Goal: Task Accomplishment & Management: Complete application form

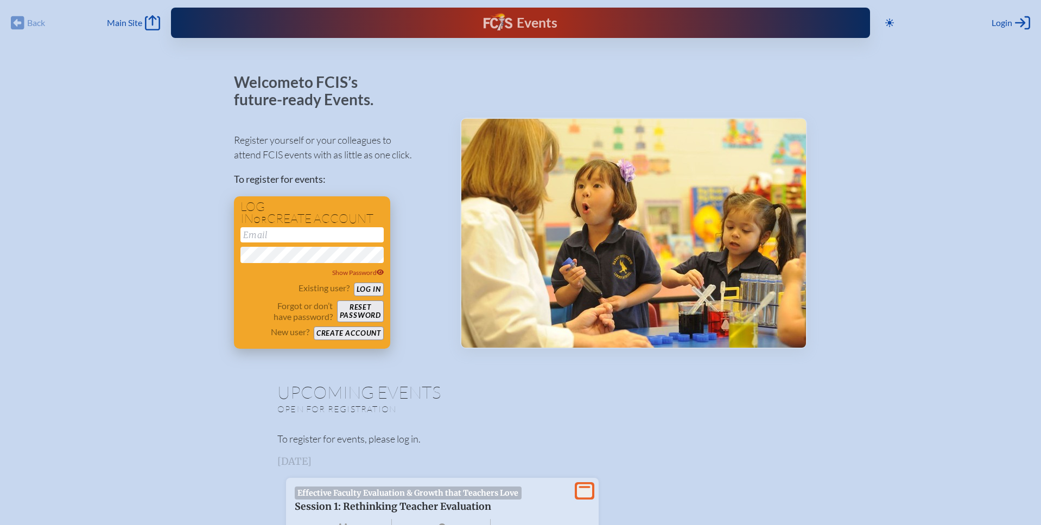
click at [360, 318] on button "Reset password" at bounding box center [360, 312] width 47 height 22
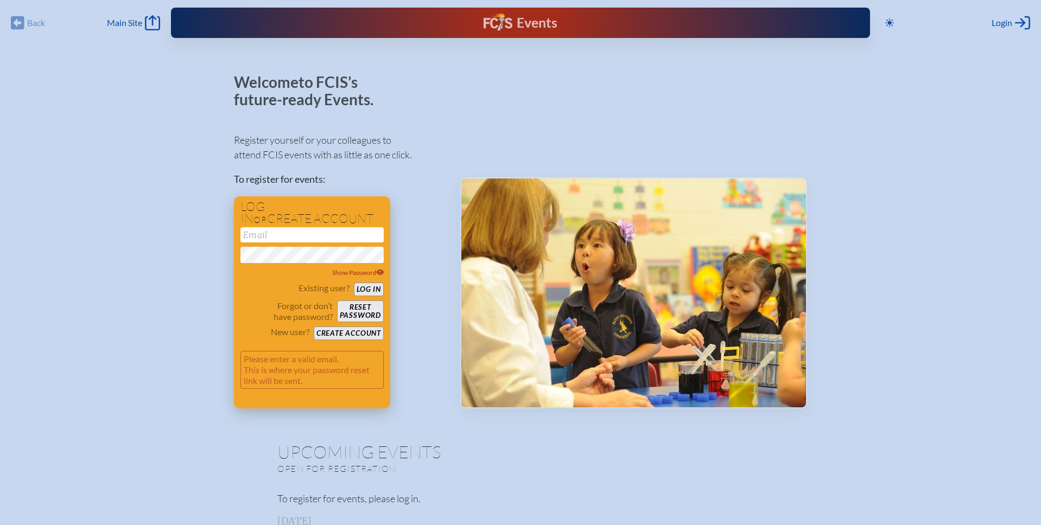
click at [280, 235] on input "email" at bounding box center [311, 234] width 143 height 15
type input "[EMAIL_ADDRESS][DOMAIN_NAME]"
click at [363, 289] on button "Log in" at bounding box center [369, 290] width 30 height 14
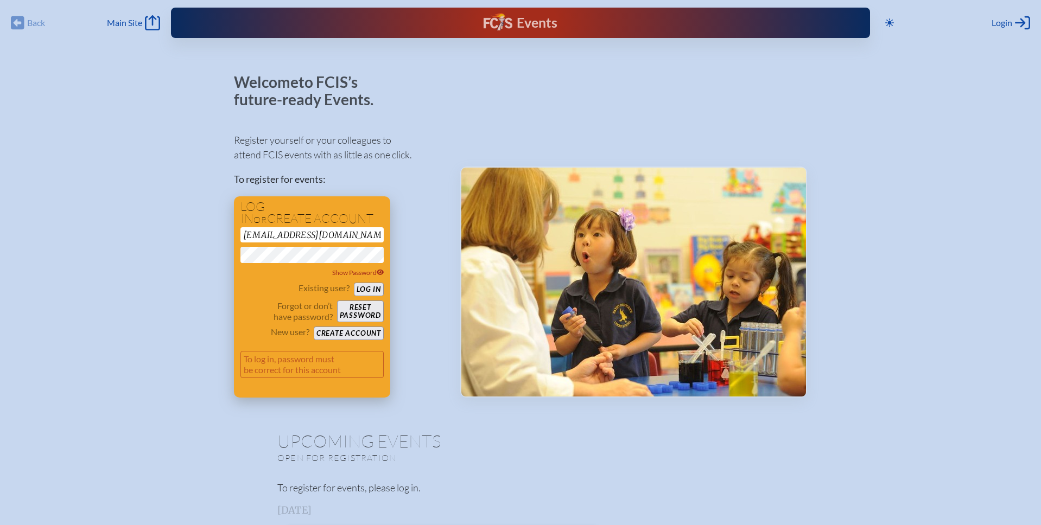
click at [366, 287] on button "Log in" at bounding box center [369, 290] width 30 height 14
click at [352, 313] on button "Reset password" at bounding box center [360, 312] width 47 height 22
click at [352, 336] on button "Create account" at bounding box center [349, 334] width 70 height 14
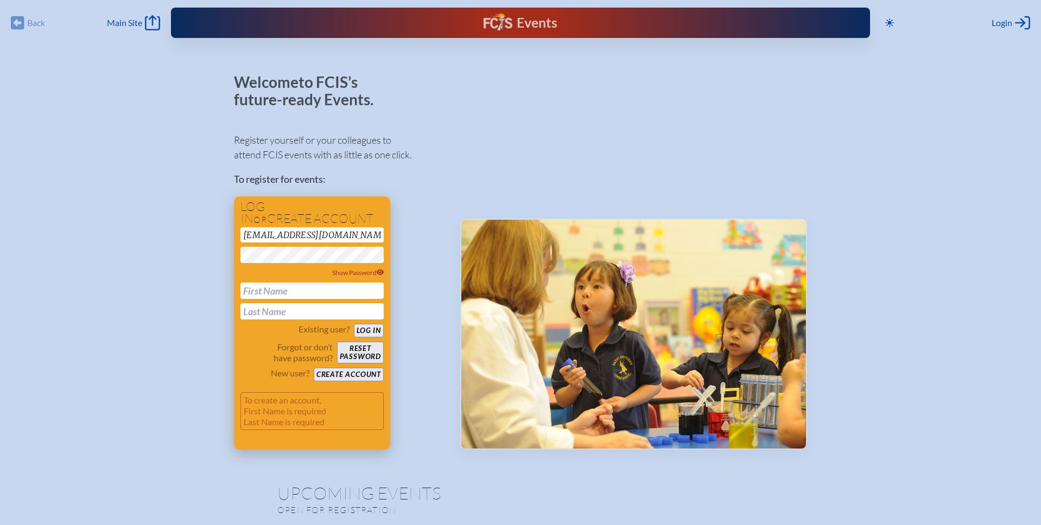
click at [289, 292] on input "text" at bounding box center [311, 291] width 143 height 16
type input "[PERSON_NAME]"
type input "Woropay"
click at [337, 375] on button "Create account" at bounding box center [349, 375] width 70 height 14
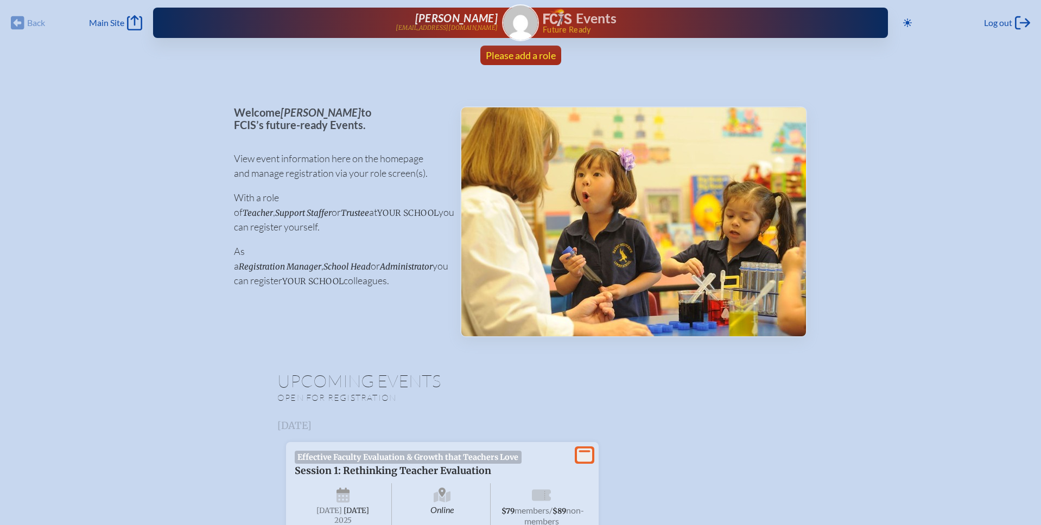
click at [522, 54] on span "Please add a role" at bounding box center [521, 55] width 70 height 12
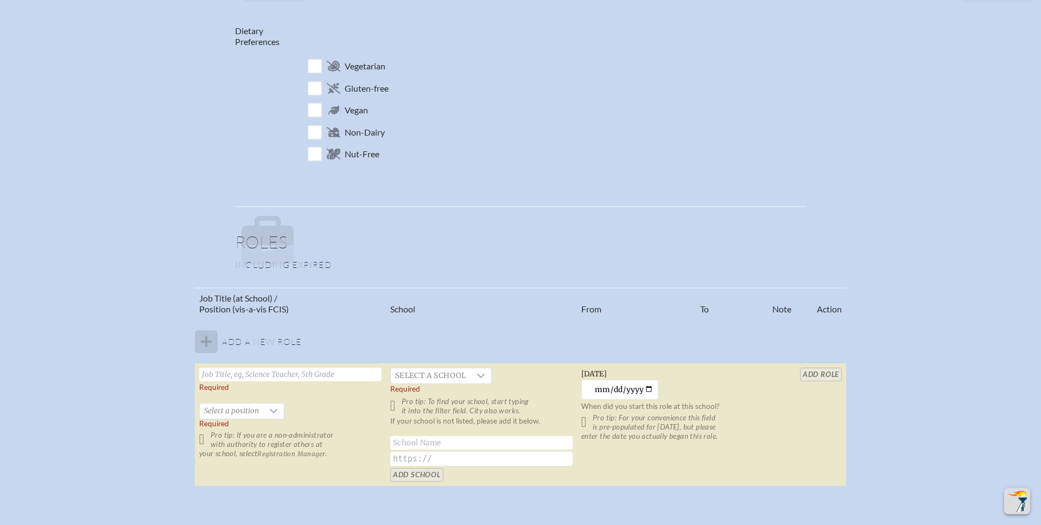
scroll to position [429, 0]
click at [282, 252] on icon at bounding box center [268, 255] width 52 height 20
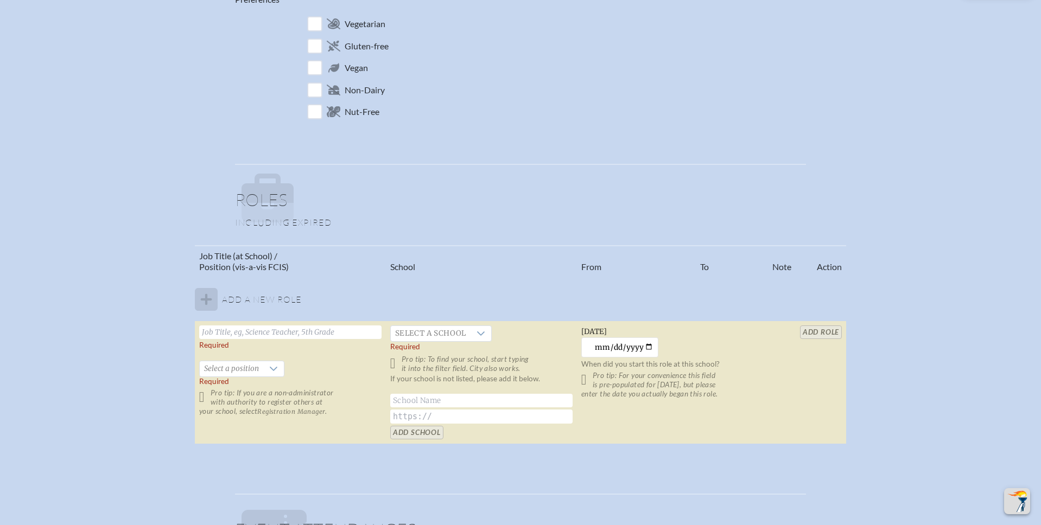
scroll to position [472, 0]
click at [236, 331] on input "text" at bounding box center [290, 332] width 182 height 14
type input "Director of Marketing and Communications"
click at [435, 328] on span "Select a school" at bounding box center [431, 332] width 80 height 15
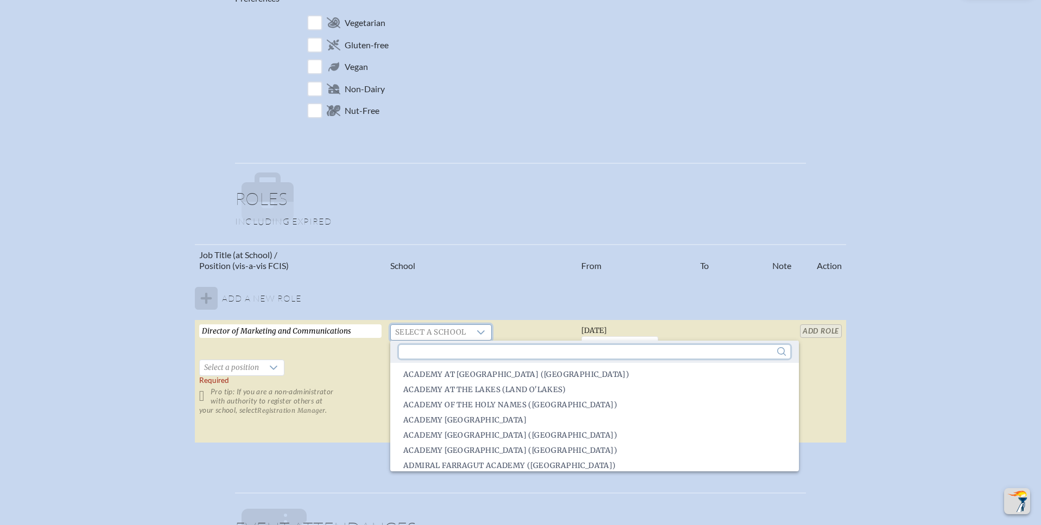
click at [441, 351] on input "text" at bounding box center [594, 352] width 391 height 14
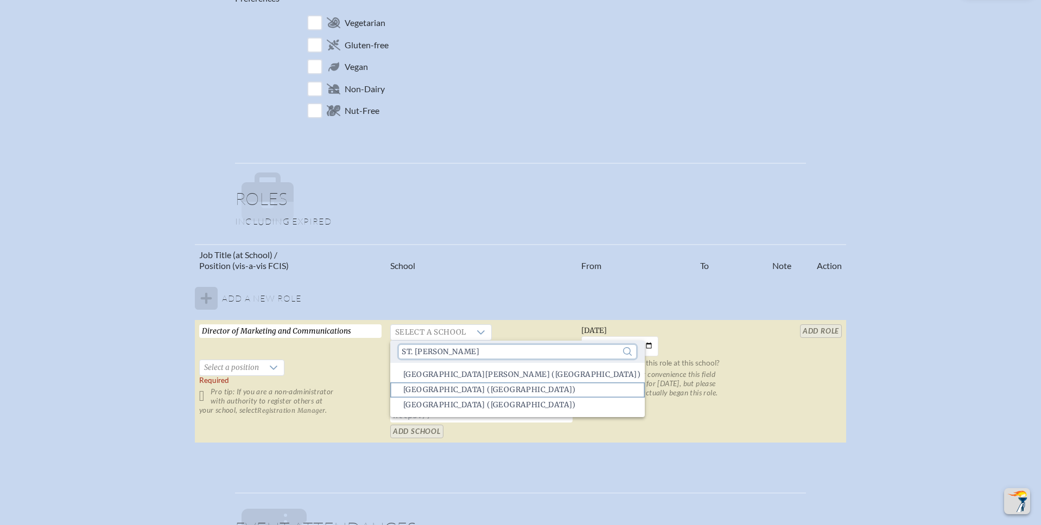
type input "st. [PERSON_NAME]"
click at [452, 393] on span "[GEOGRAPHIC_DATA] ([GEOGRAPHIC_DATA])" at bounding box center [489, 390] width 173 height 11
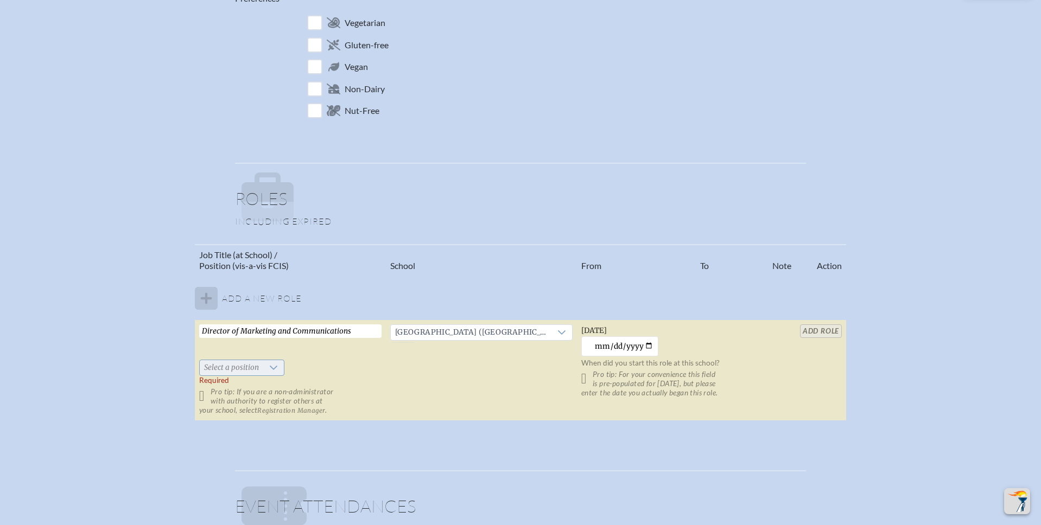
click at [264, 368] on div at bounding box center [273, 367] width 21 height 15
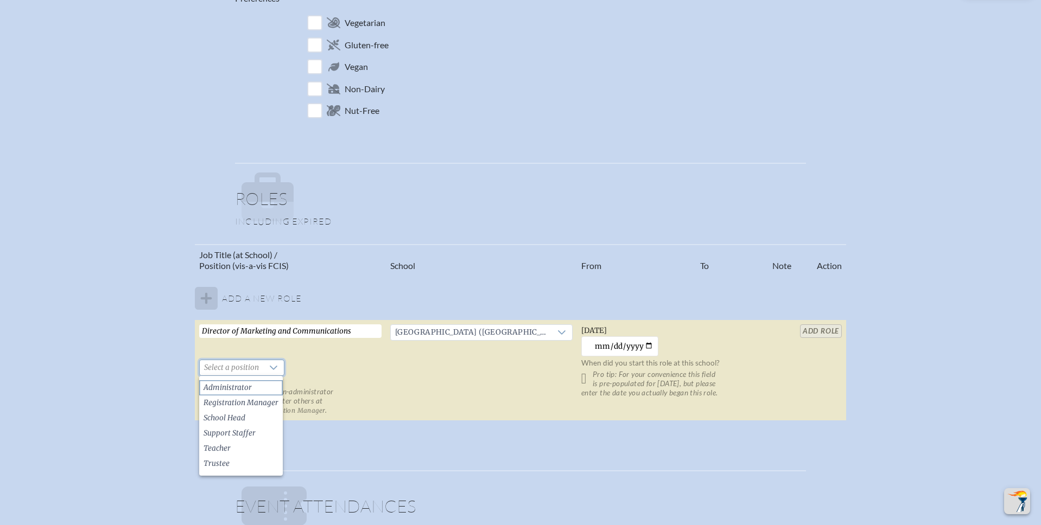
click at [250, 387] on span "Administrator" at bounding box center [228, 388] width 48 height 11
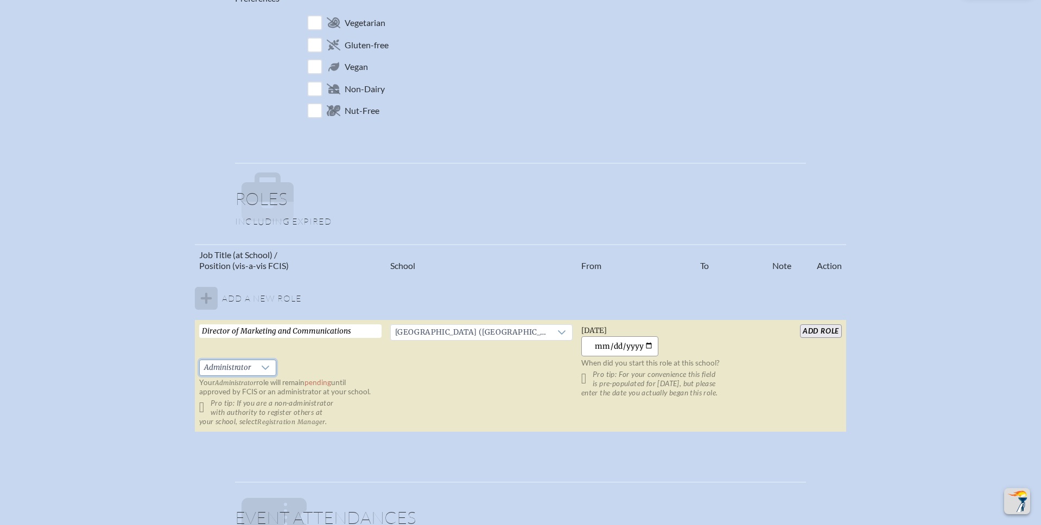
click at [649, 344] on input "[DATE]" at bounding box center [620, 347] width 78 height 20
type input "[DATE]"
click at [822, 330] on input "add Role" at bounding box center [821, 332] width 42 height 14
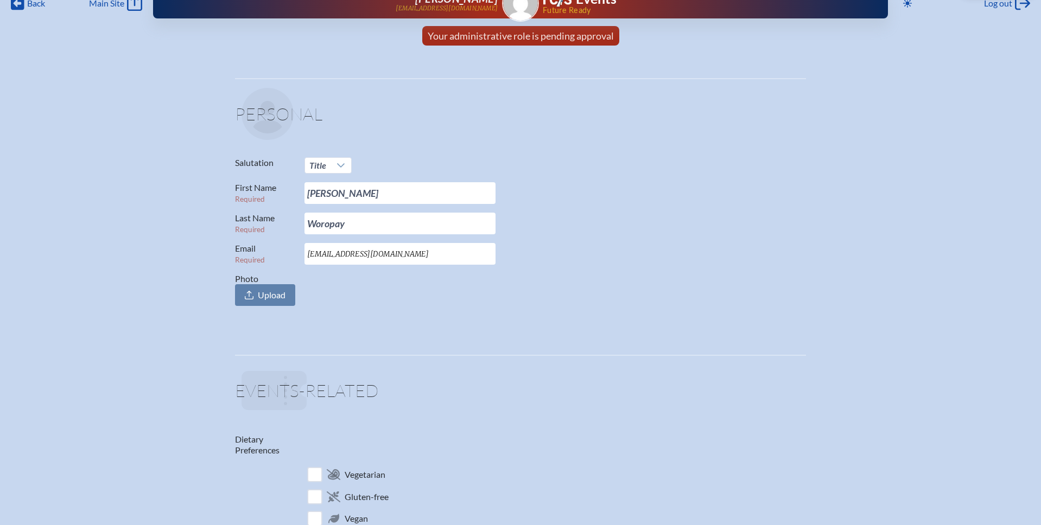
scroll to position [0, 0]
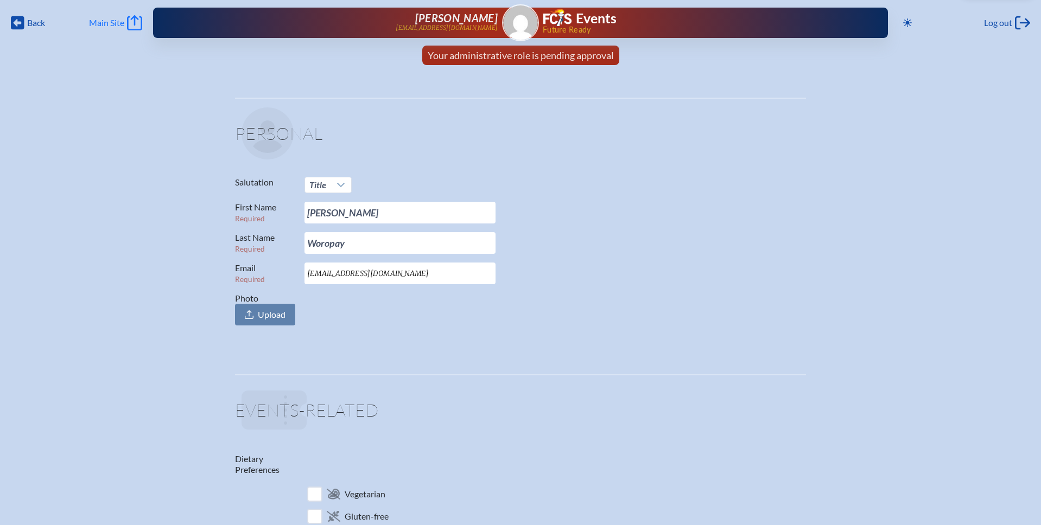
click at [126, 20] on link "Main Site Main Site" at bounding box center [115, 22] width 53 height 15
click at [40, 26] on span "Back" at bounding box center [36, 22] width 18 height 11
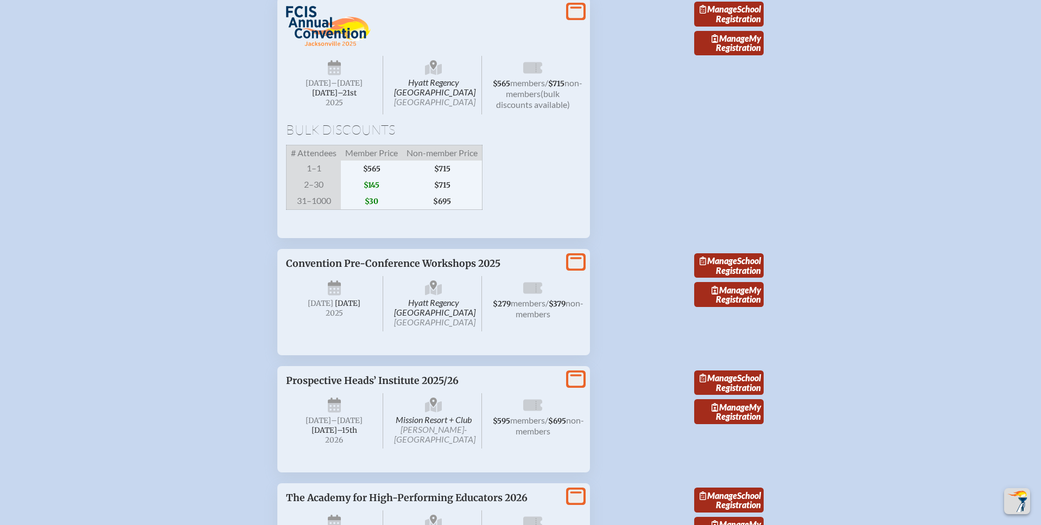
scroll to position [1886, 0]
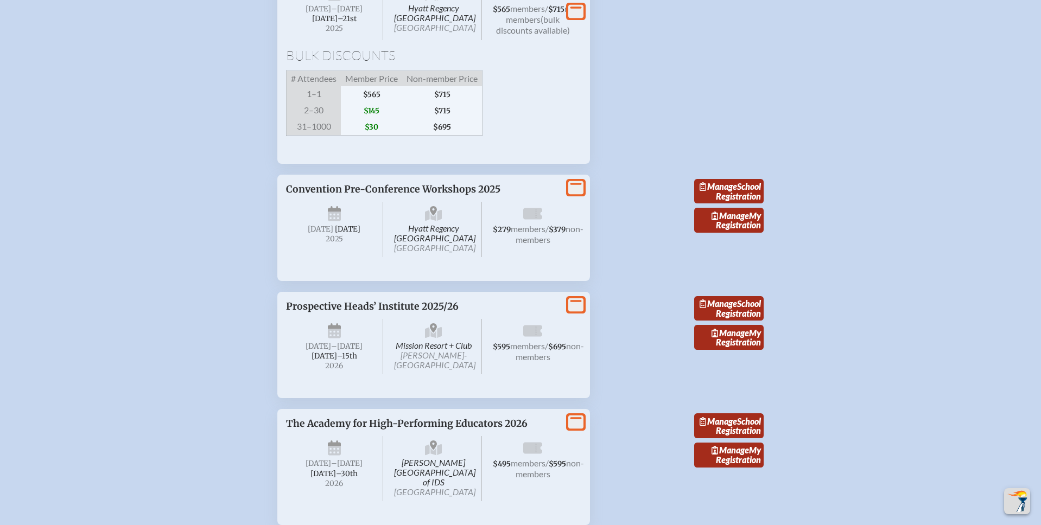
scroll to position [1969, 0]
